Goal: Check status: Check status

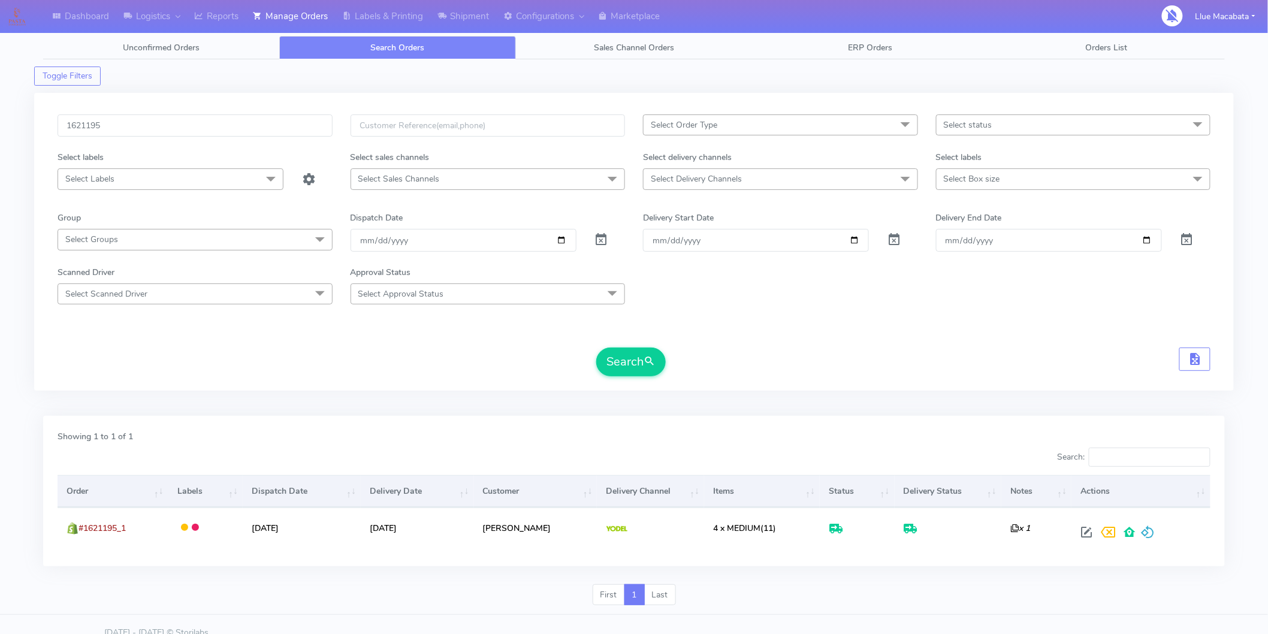
click at [152, 128] on input "1621195" at bounding box center [195, 125] width 275 height 22
click at [620, 364] on button "Search" at bounding box center [631, 362] width 70 height 29
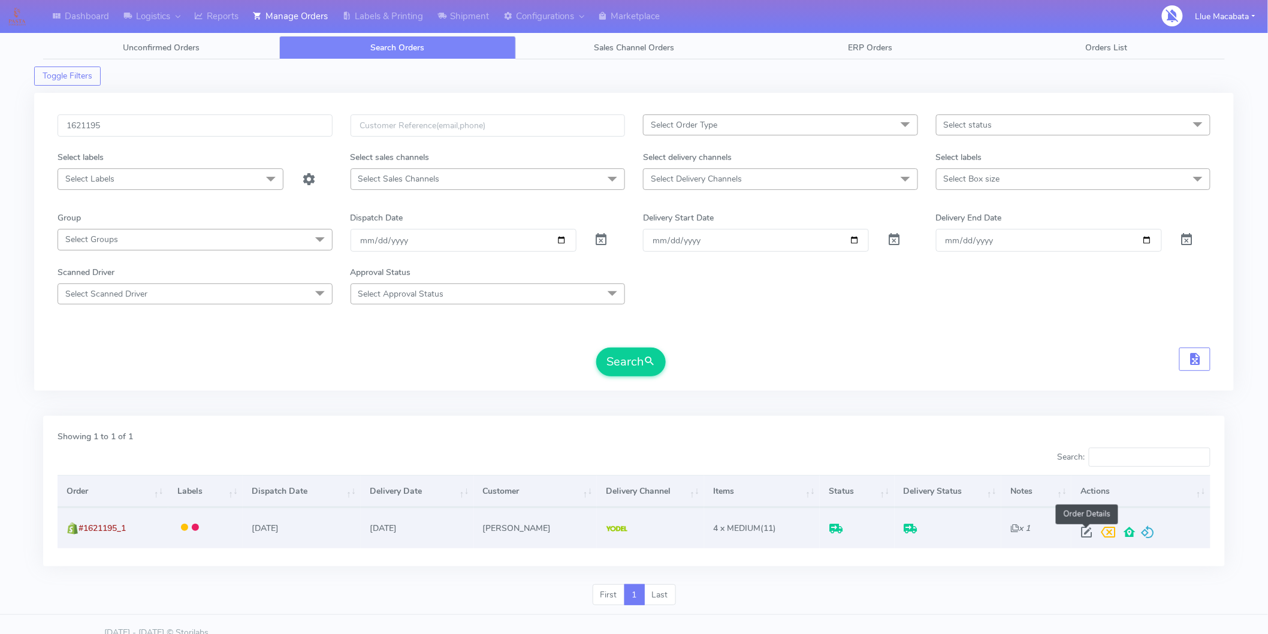
click at [1082, 530] on span at bounding box center [1087, 534] width 22 height 11
select select "5"
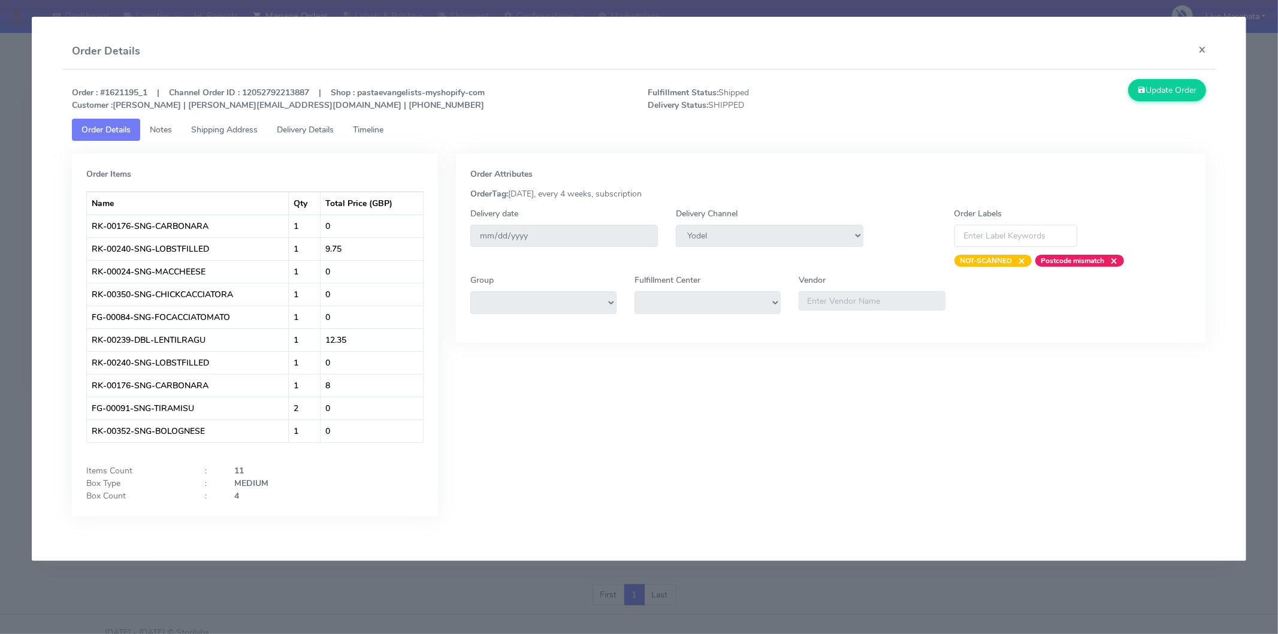
click at [384, 131] on span "Timeline" at bounding box center [368, 129] width 31 height 11
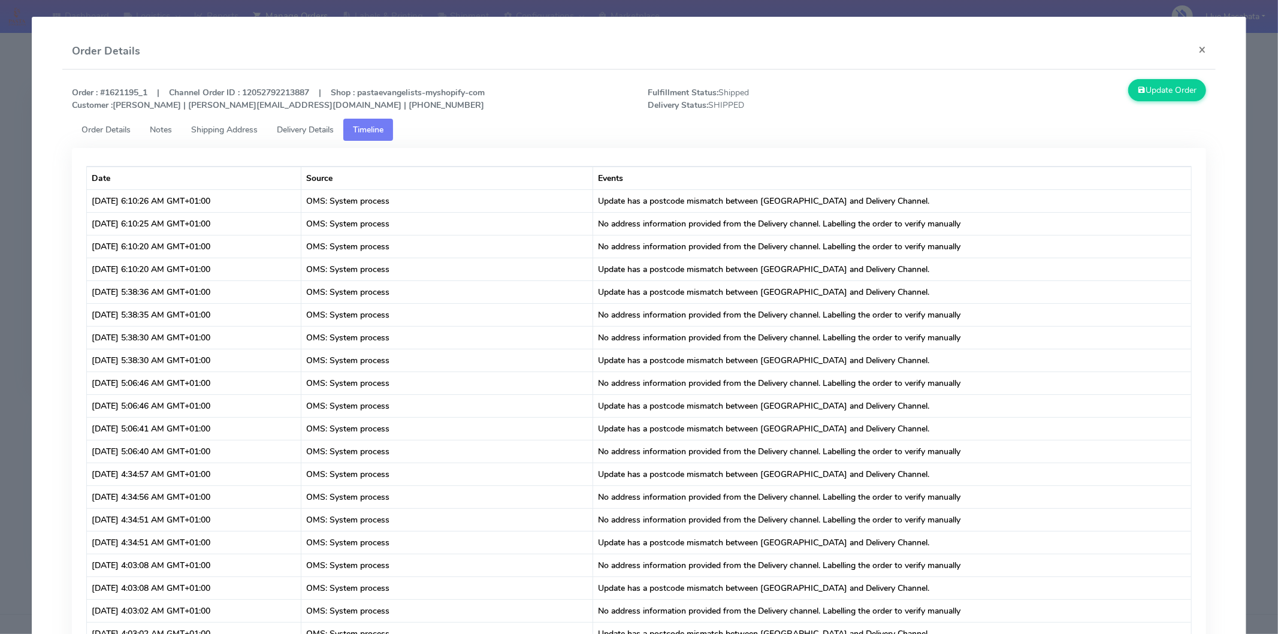
click at [332, 129] on span "Delivery Details" at bounding box center [305, 129] width 57 height 11
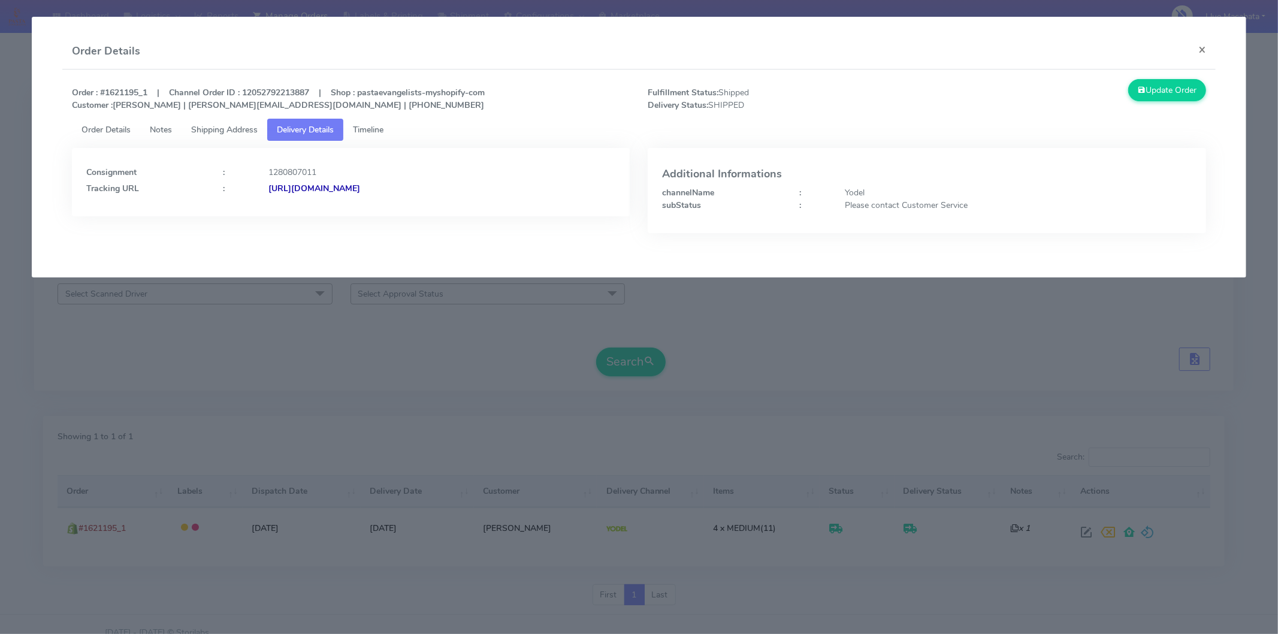
click at [360, 183] on strong "[URL][DOMAIN_NAME]" at bounding box center [314, 188] width 92 height 11
click at [1212, 46] on button "×" at bounding box center [1202, 50] width 27 height 32
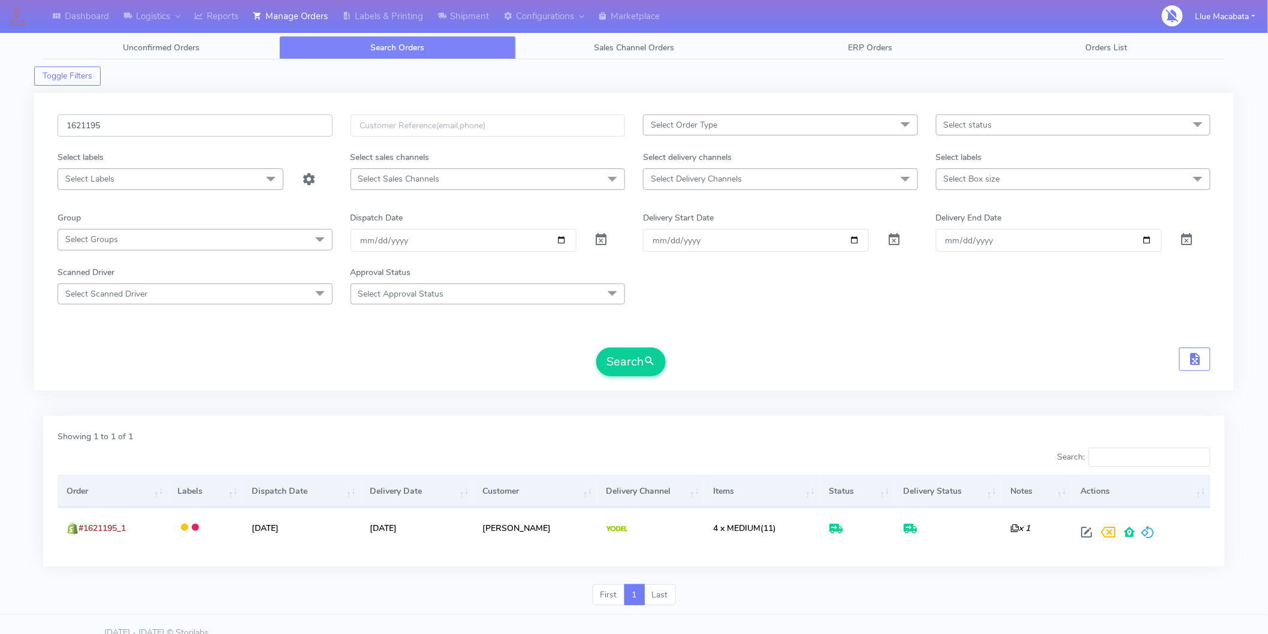
click at [118, 120] on input "1621195" at bounding box center [195, 125] width 275 height 22
paste input "19842"
type input "1619842"
click at [631, 360] on button "Search" at bounding box center [631, 362] width 70 height 29
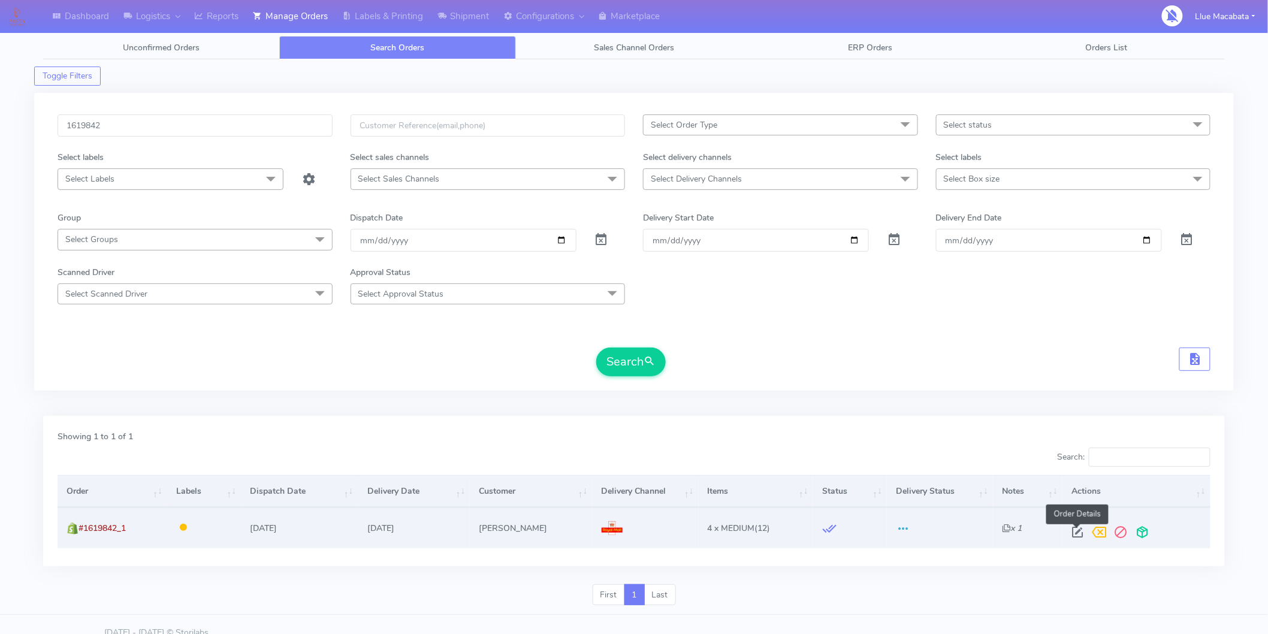
click at [1075, 534] on span at bounding box center [1078, 534] width 22 height 11
select select "3"
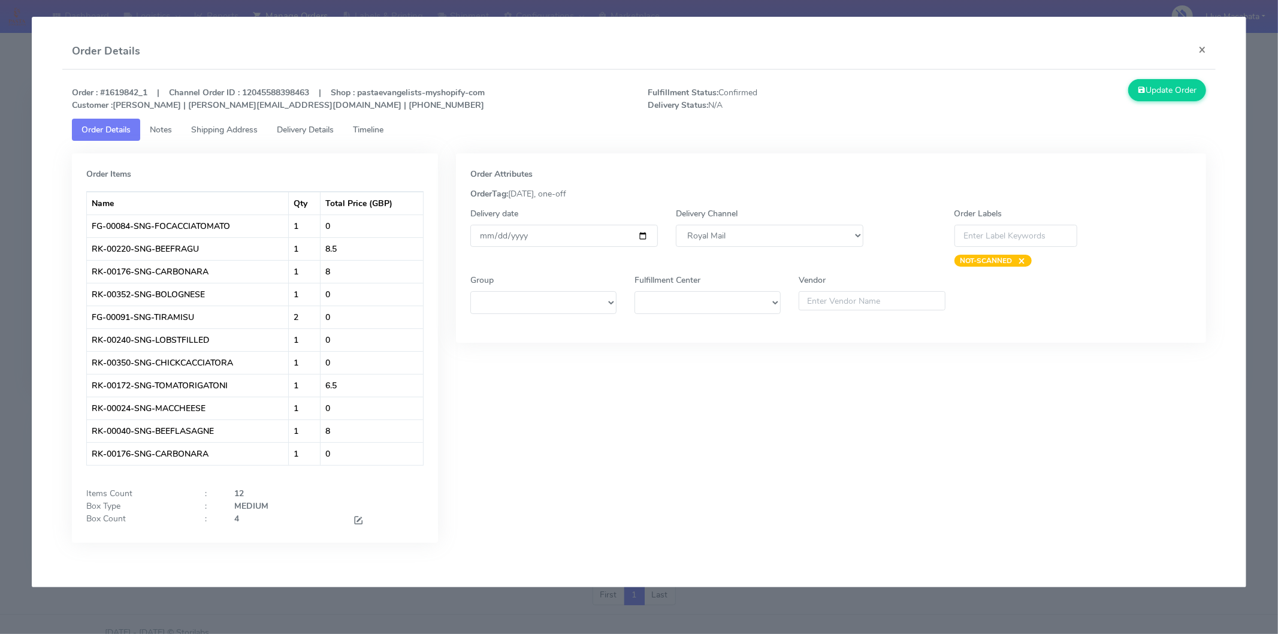
click at [372, 130] on span "Timeline" at bounding box center [368, 129] width 31 height 11
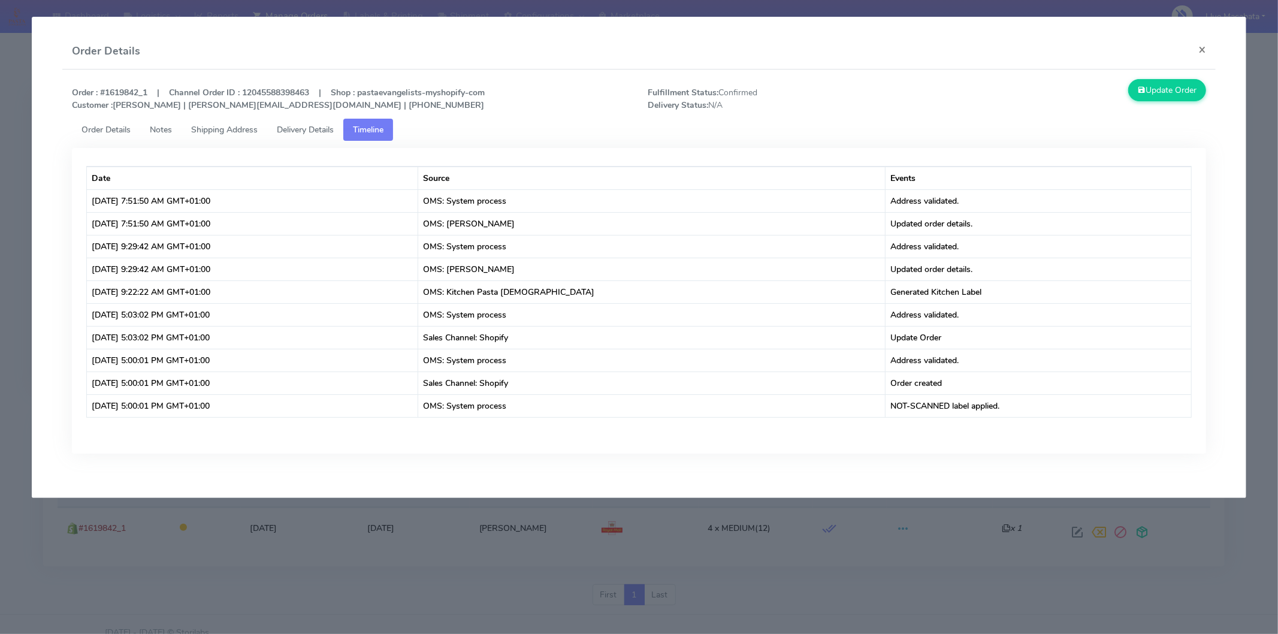
click at [312, 129] on span "Delivery Details" at bounding box center [305, 129] width 57 height 11
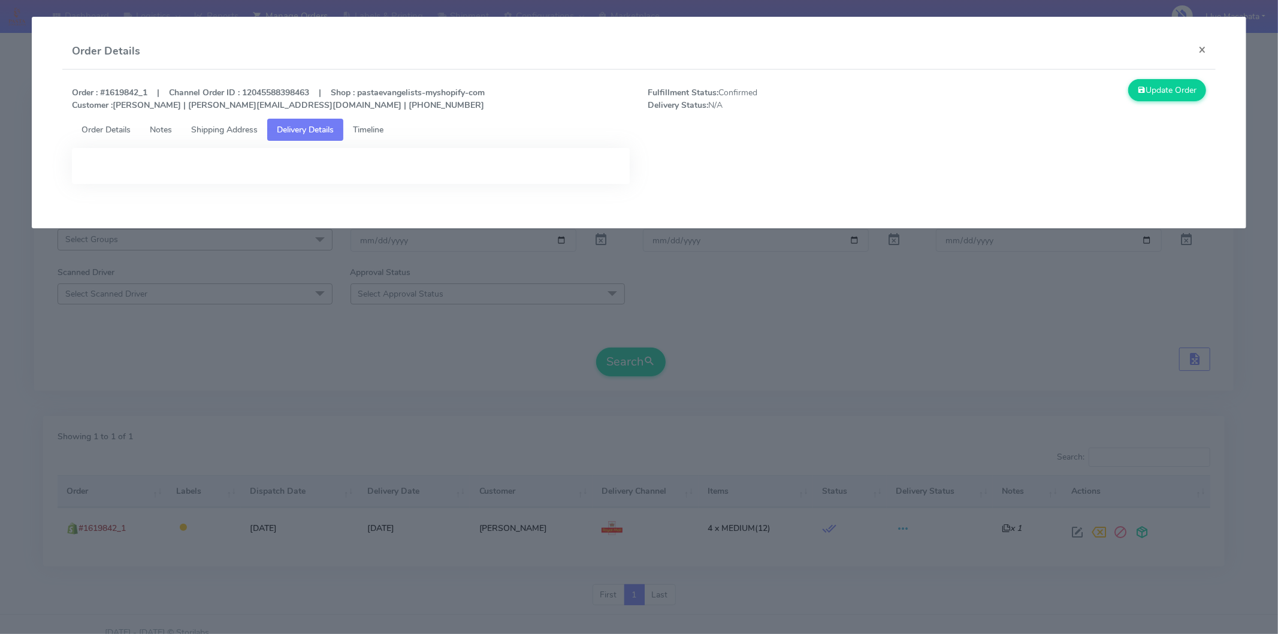
click at [363, 129] on span "Timeline" at bounding box center [368, 129] width 31 height 11
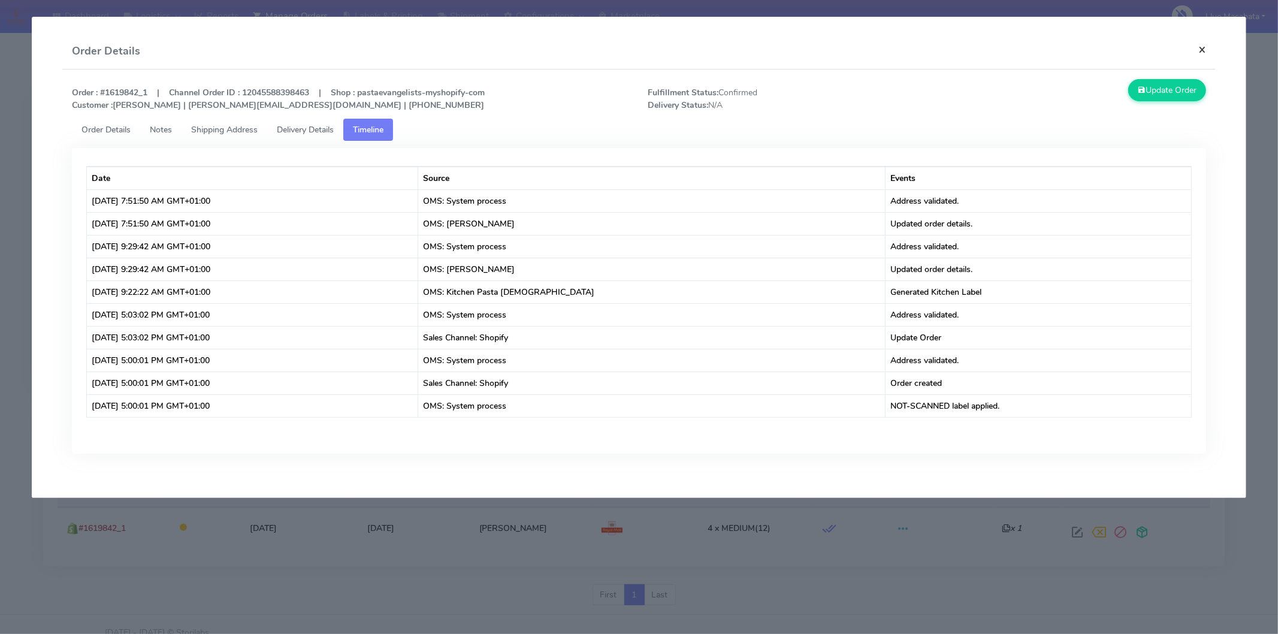
click at [1201, 46] on button "×" at bounding box center [1202, 50] width 27 height 32
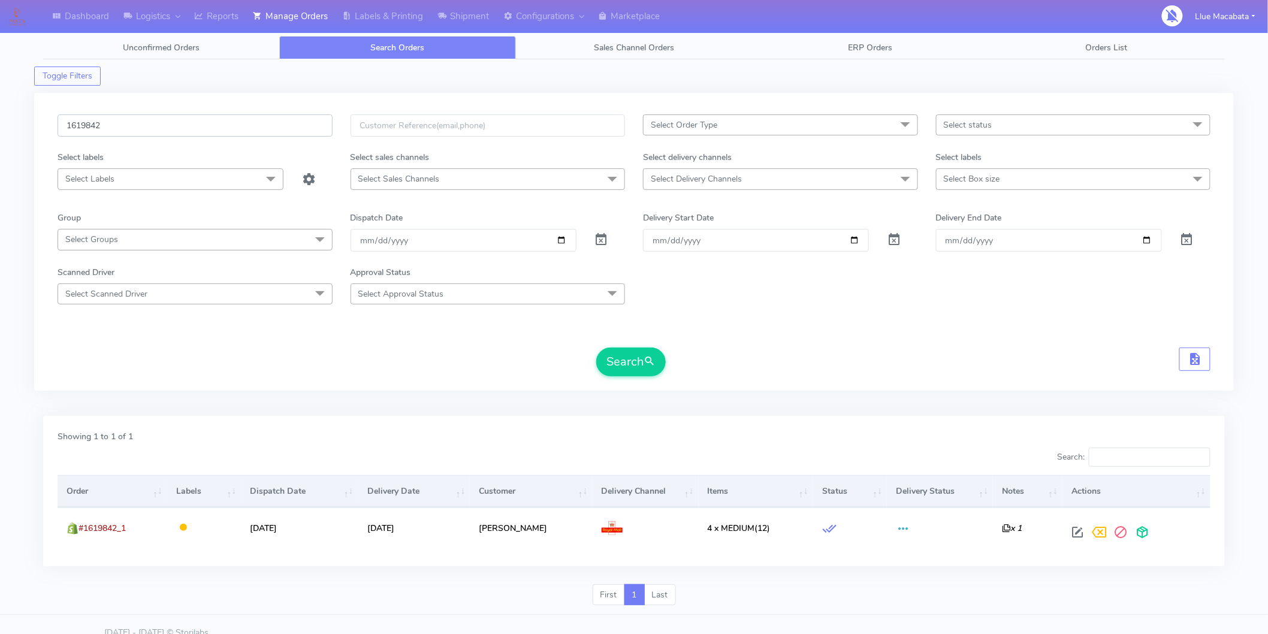
click at [123, 117] on input "1619842" at bounding box center [195, 125] width 275 height 22
paste input "559"
type input "1619559"
click at [618, 352] on button "Search" at bounding box center [631, 362] width 70 height 29
